Goal: Check status: Check status

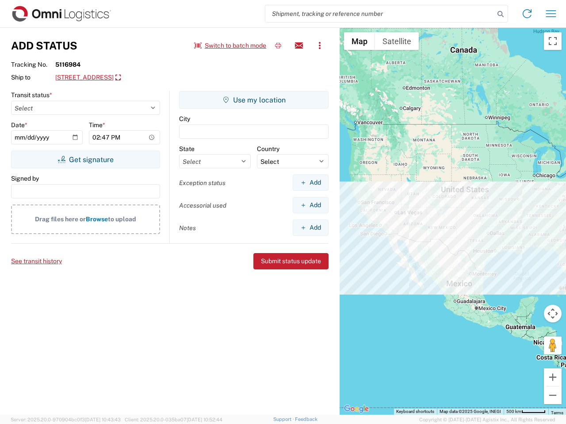
click at [380, 14] on input "search" at bounding box center [379, 13] width 229 height 17
click at [500, 14] on icon at bounding box center [500, 14] width 12 height 12
click at [527, 14] on icon at bounding box center [527, 14] width 14 height 14
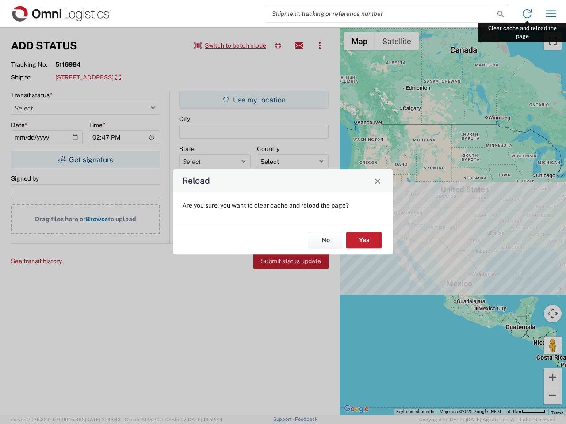
click at [551, 14] on div "Reload Are you sure, you want to clear cache and reload the page? No Yes" at bounding box center [283, 212] width 566 height 424
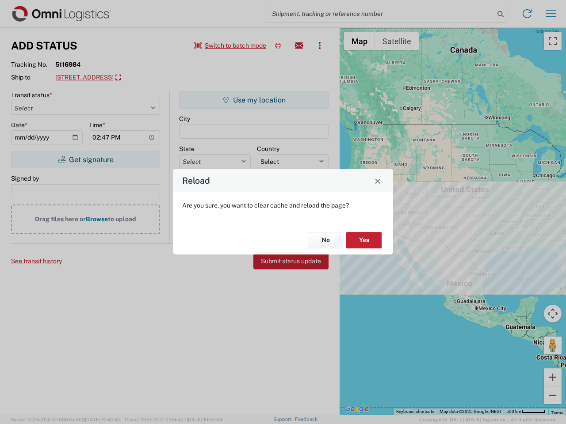
click at [230, 46] on div "Reload Are you sure, you want to clear cache and reload the page? No Yes" at bounding box center [283, 212] width 566 height 424
click at [278, 46] on div "Reload Are you sure, you want to clear cache and reload the page? No Yes" at bounding box center [283, 212] width 566 height 424
click at [299, 46] on div "Reload Are you sure, you want to clear cache and reload the page? No Yes" at bounding box center [283, 212] width 566 height 424
click at [320, 46] on div "Reload Are you sure, you want to clear cache and reload the page? No Yes" at bounding box center [283, 212] width 566 height 424
click at [135, 78] on div "Reload Are you sure, you want to clear cache and reload the page? No Yes" at bounding box center [283, 212] width 566 height 424
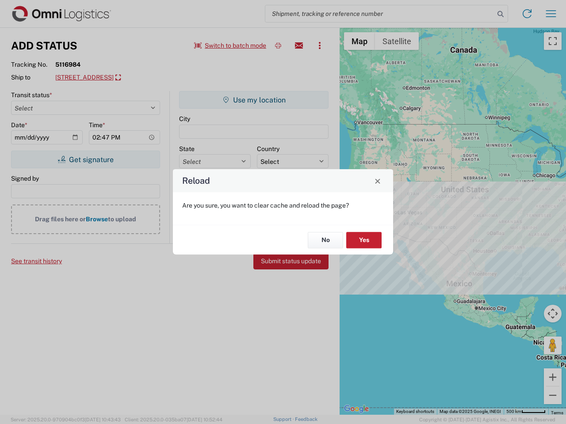
click at [85, 160] on div "Reload Are you sure, you want to clear cache and reload the page? No Yes" at bounding box center [283, 212] width 566 height 424
